Goal: Find specific page/section: Find specific page/section

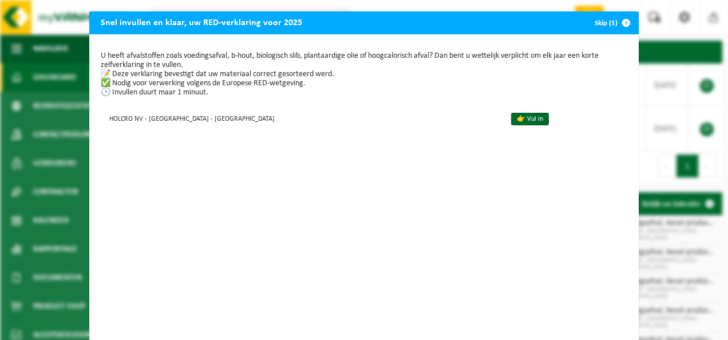
click at [16, 161] on div "Snel invullen en klaar, uw RED-verklaring voor 2025 Skip (1) U heeft afvalstoff…" at bounding box center [364, 170] width 728 height 340
click at [622, 22] on span "button" at bounding box center [625, 22] width 23 height 23
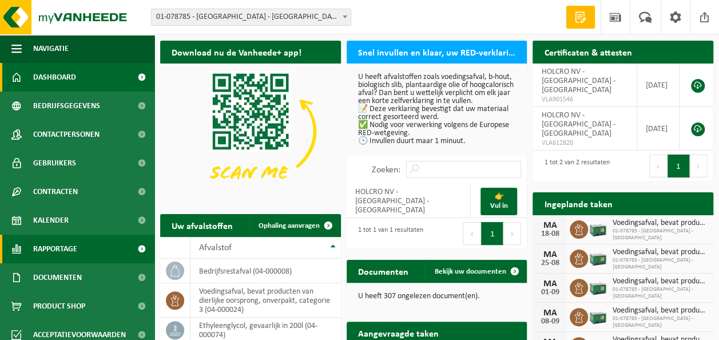
click at [39, 244] on span "Rapportage" at bounding box center [55, 249] width 44 height 29
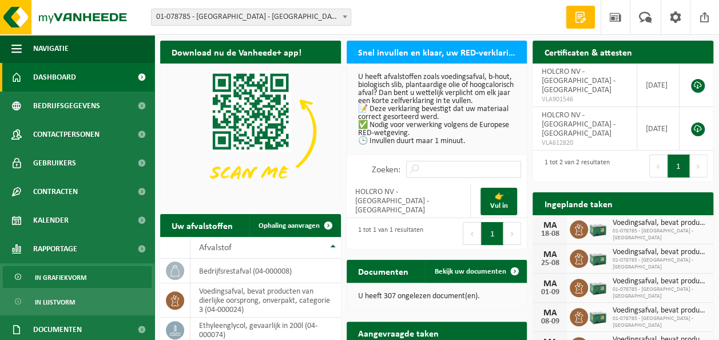
click at [57, 276] on span "In grafiekvorm" at bounding box center [60, 278] width 51 height 22
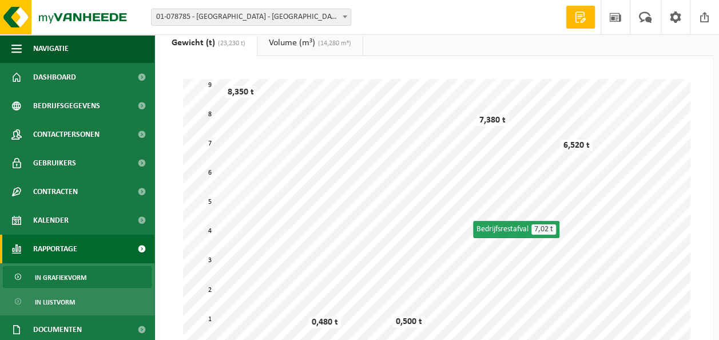
scroll to position [114, 0]
